Goal: Transaction & Acquisition: Purchase product/service

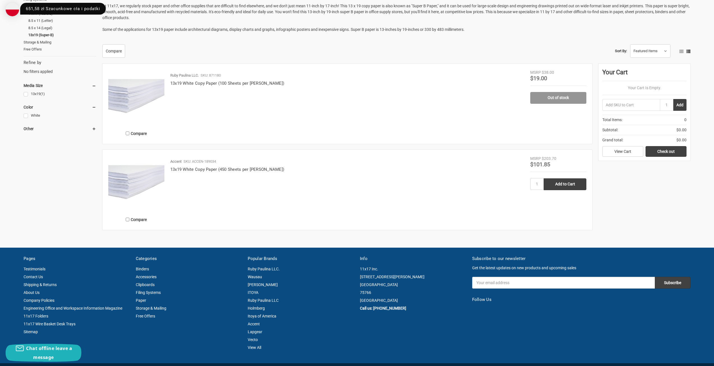
scroll to position [56, 0]
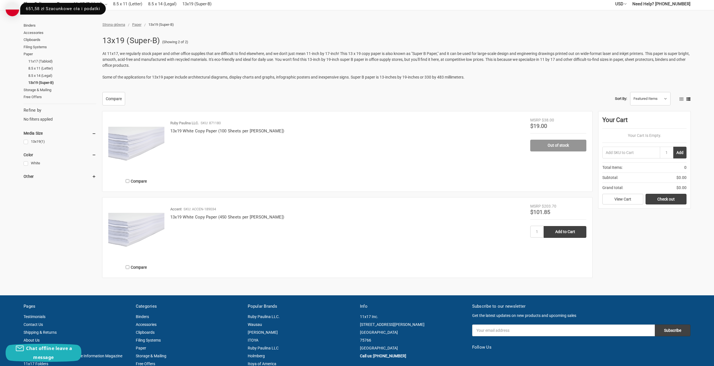
click at [144, 149] on img at bounding box center [136, 145] width 56 height 56
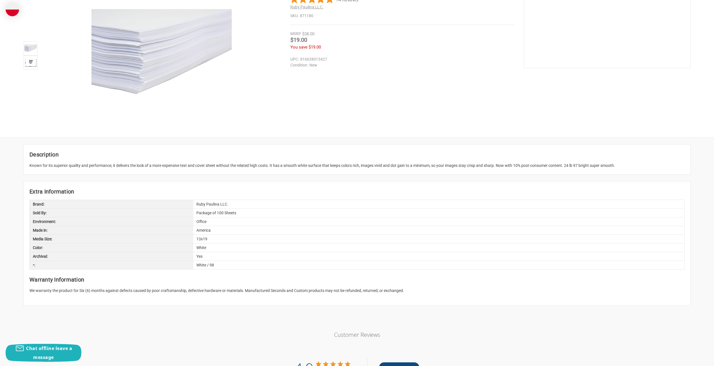
scroll to position [28, 0]
